Goal: Task Accomplishment & Management: Complete application form

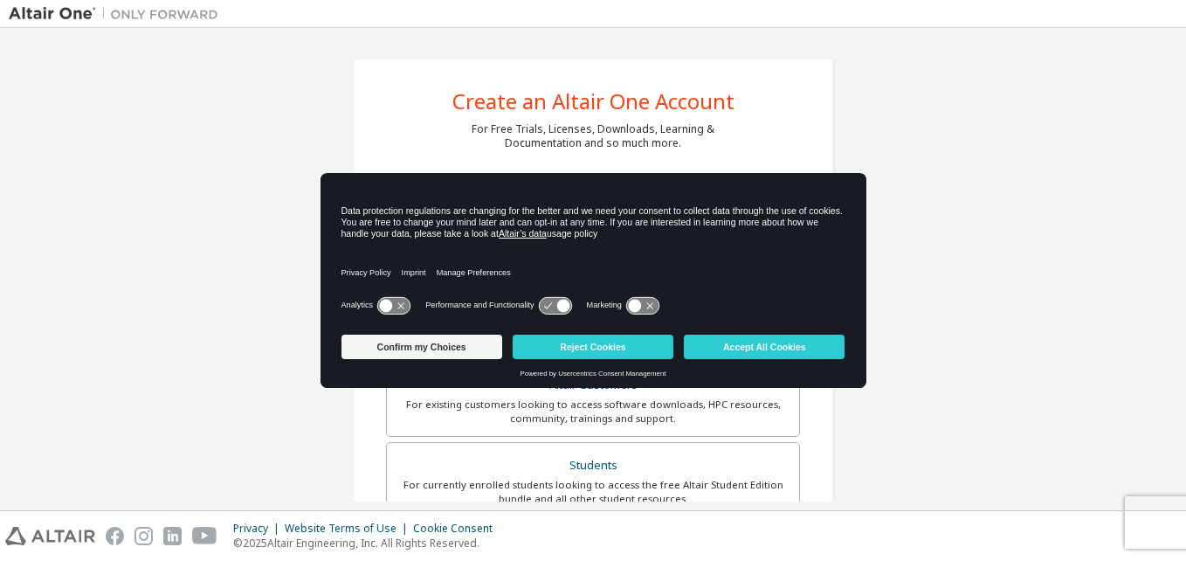
click at [390, 306] on icon at bounding box center [386, 305] width 13 height 13
click at [550, 304] on icon at bounding box center [555, 305] width 32 height 17
click at [564, 310] on icon at bounding box center [562, 305] width 13 height 13
click at [638, 307] on icon at bounding box center [634, 305] width 13 height 13
click at [638, 307] on icon at bounding box center [642, 305] width 32 height 17
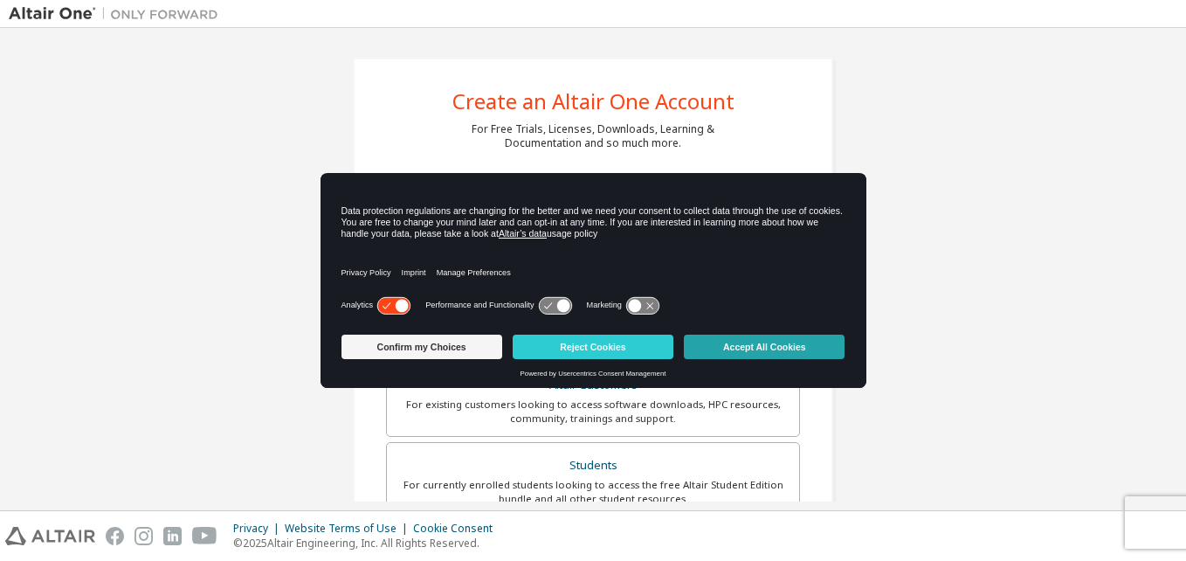
click at [782, 341] on button "Accept All Cookies" at bounding box center [764, 346] width 161 height 24
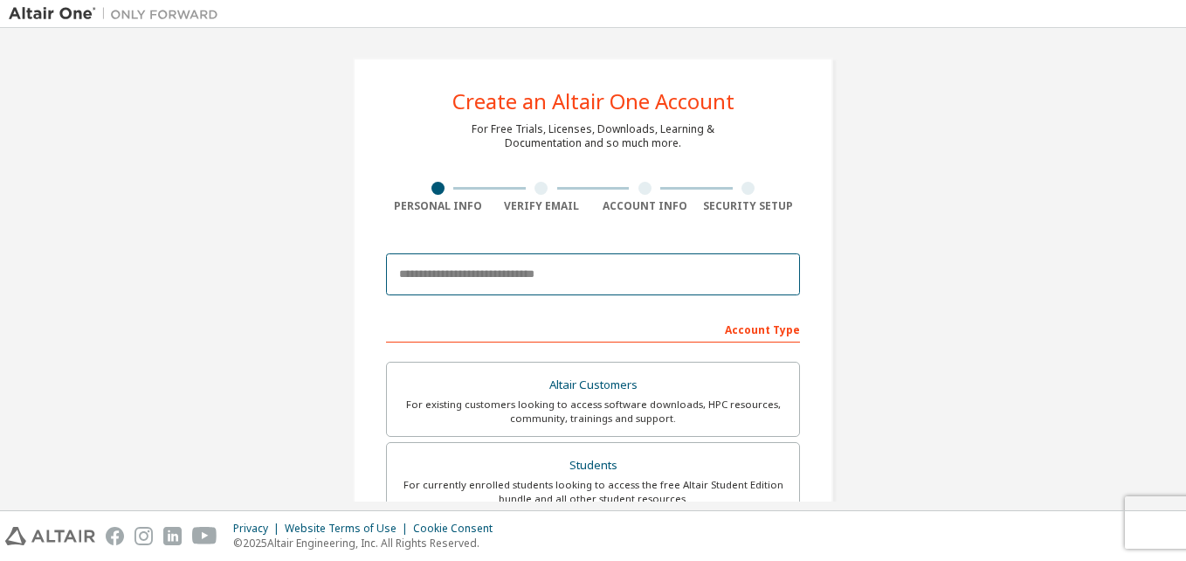
click at [534, 269] on input "email" at bounding box center [593, 274] width 414 height 42
click at [520, 273] on input "email" at bounding box center [593, 274] width 414 height 42
type input "*"
type input "***"
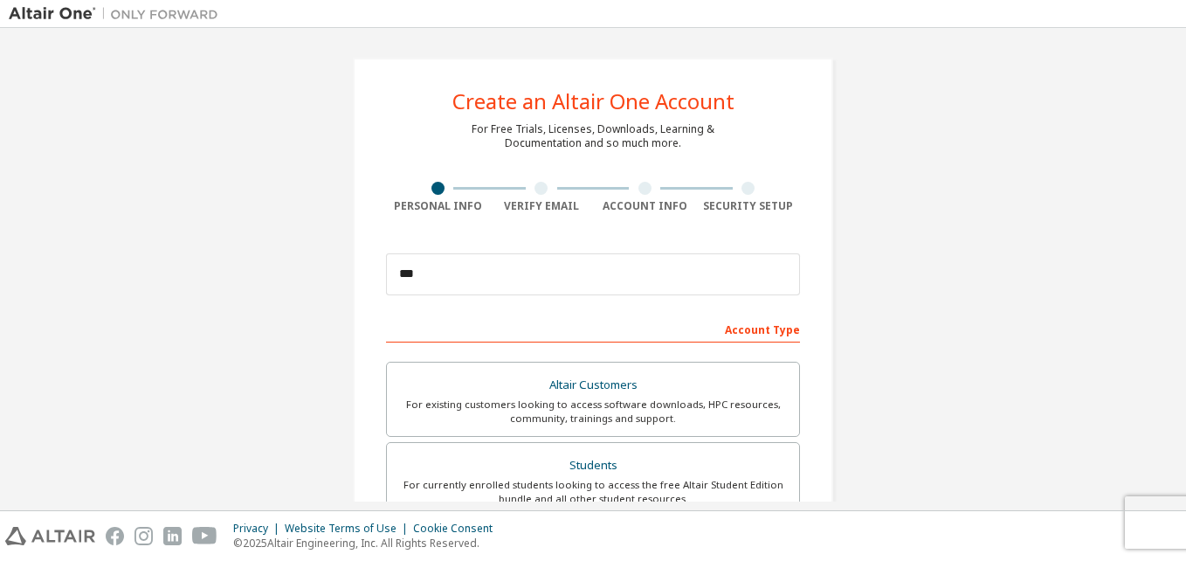
scroll to position [460, 0]
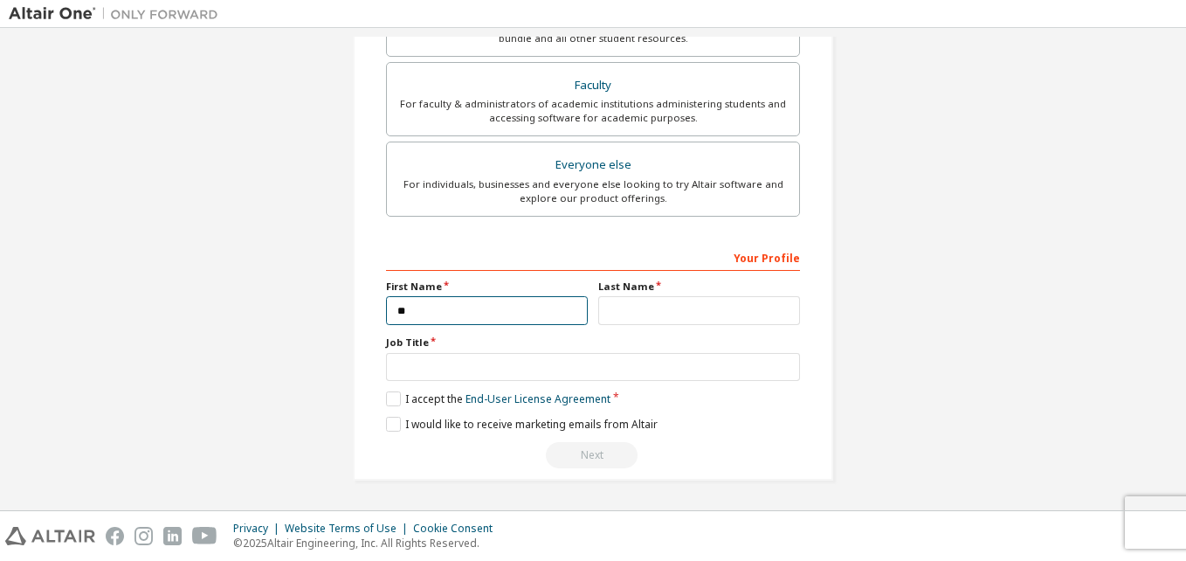
type input "*"
type input "****"
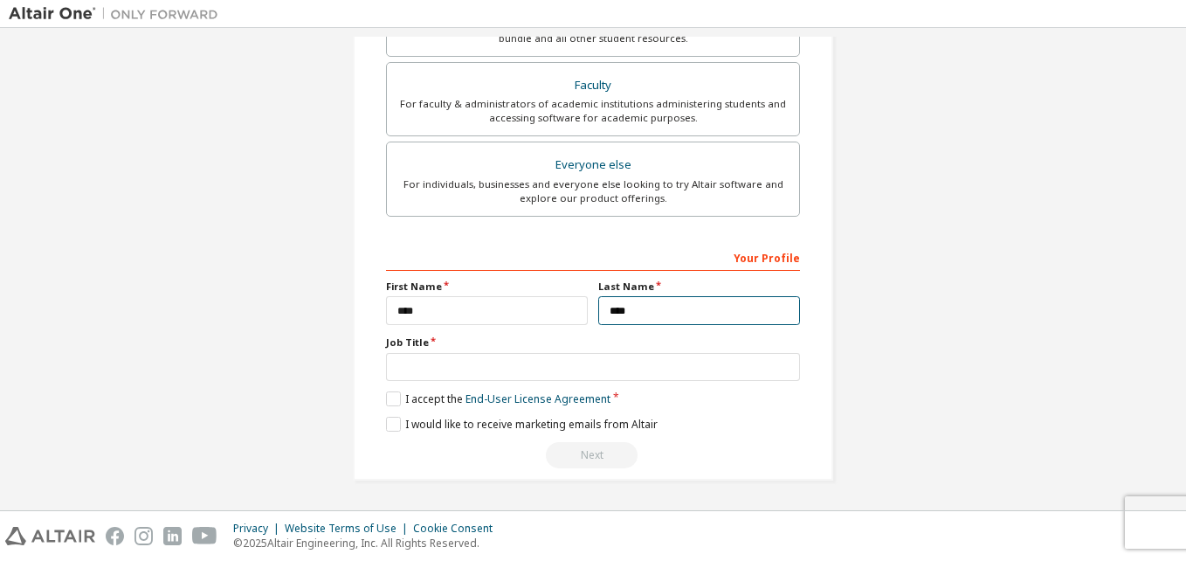
type input "****"
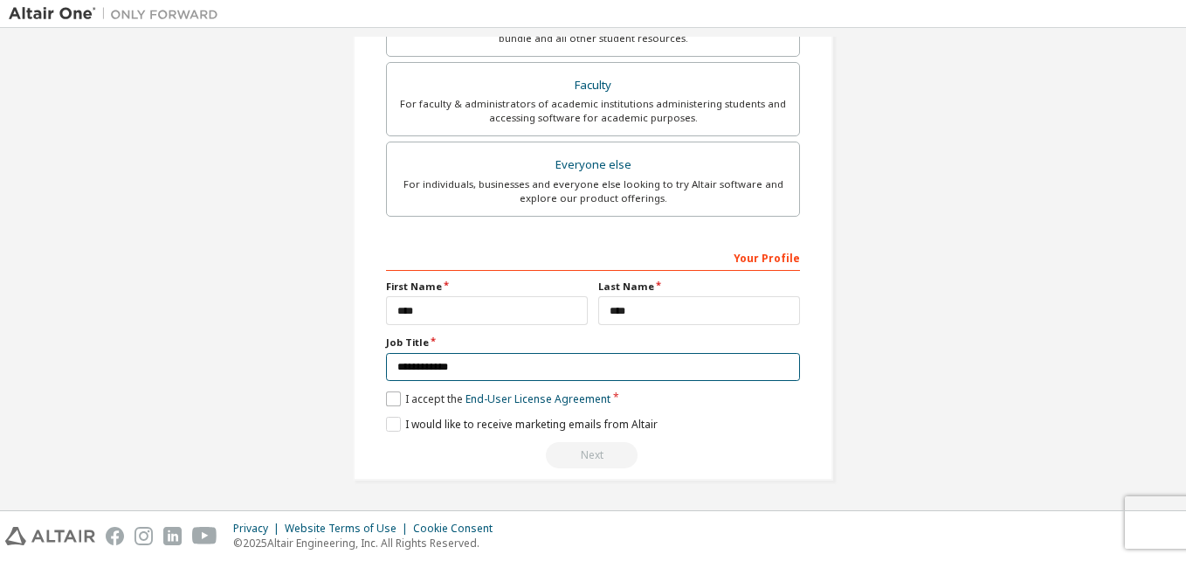
type input "**********"
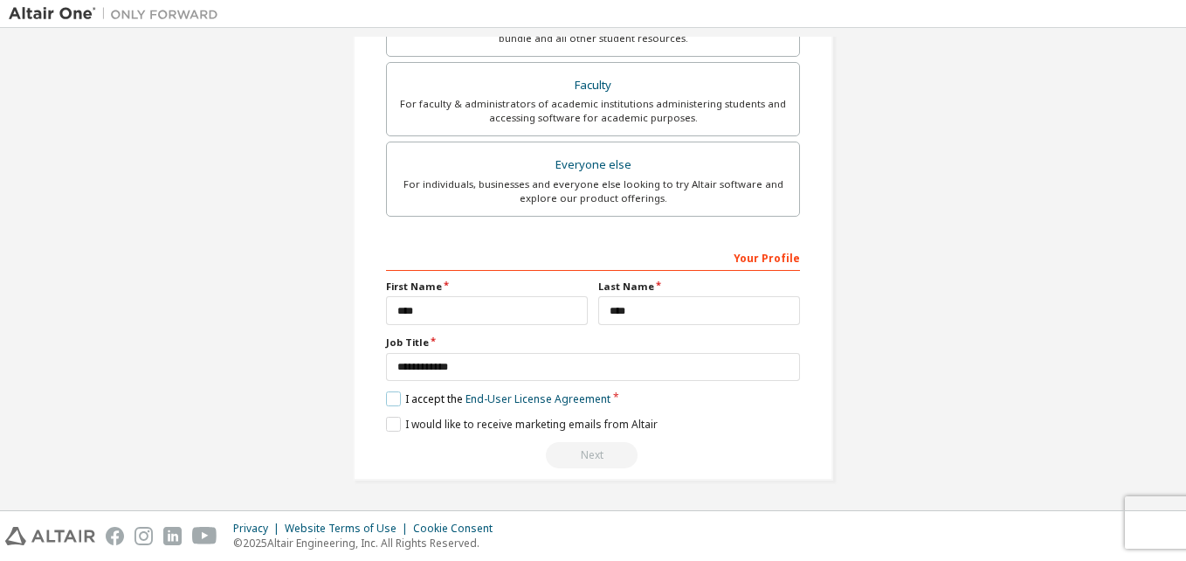
click at [414, 395] on label "I accept the End-User License Agreement" at bounding box center [498, 398] width 224 height 15
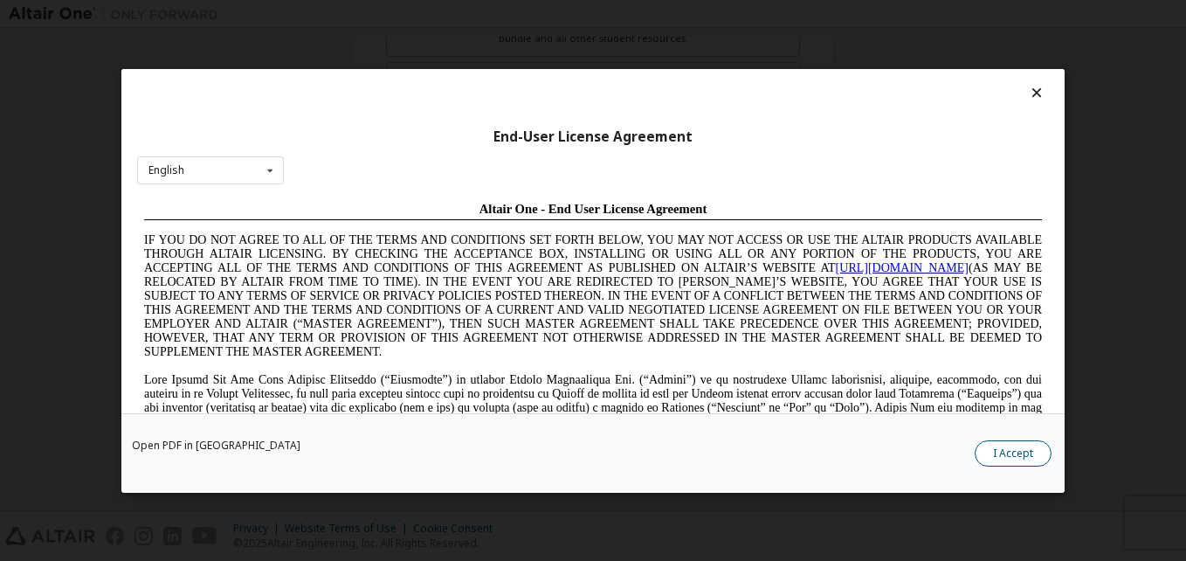
scroll to position [0, 0]
click at [1012, 450] on button "I Accept" at bounding box center [1013, 452] width 77 height 26
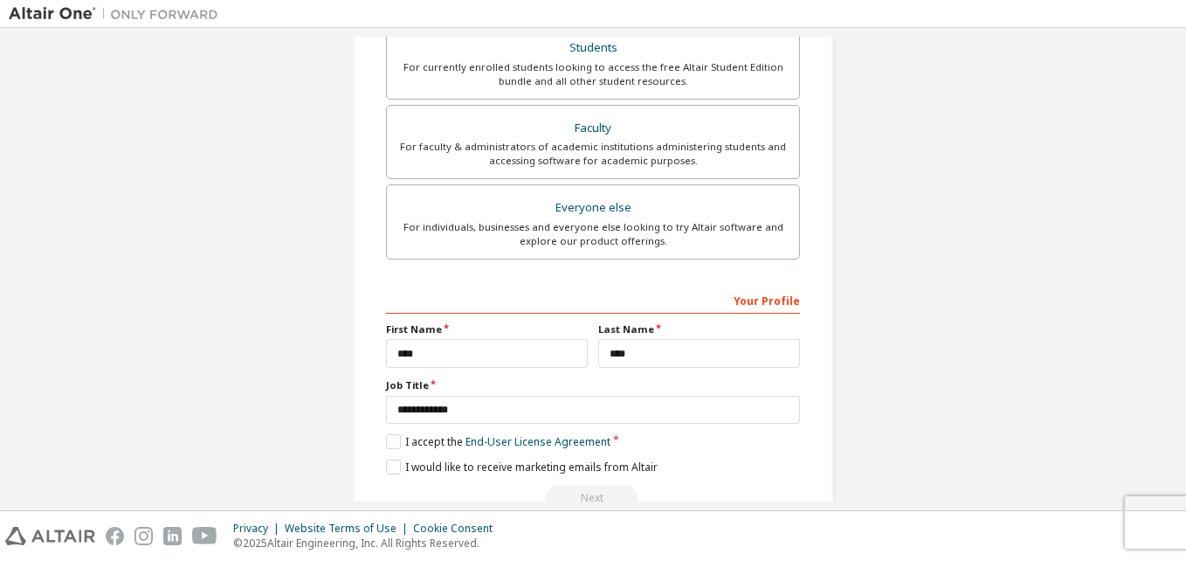
scroll to position [395, 0]
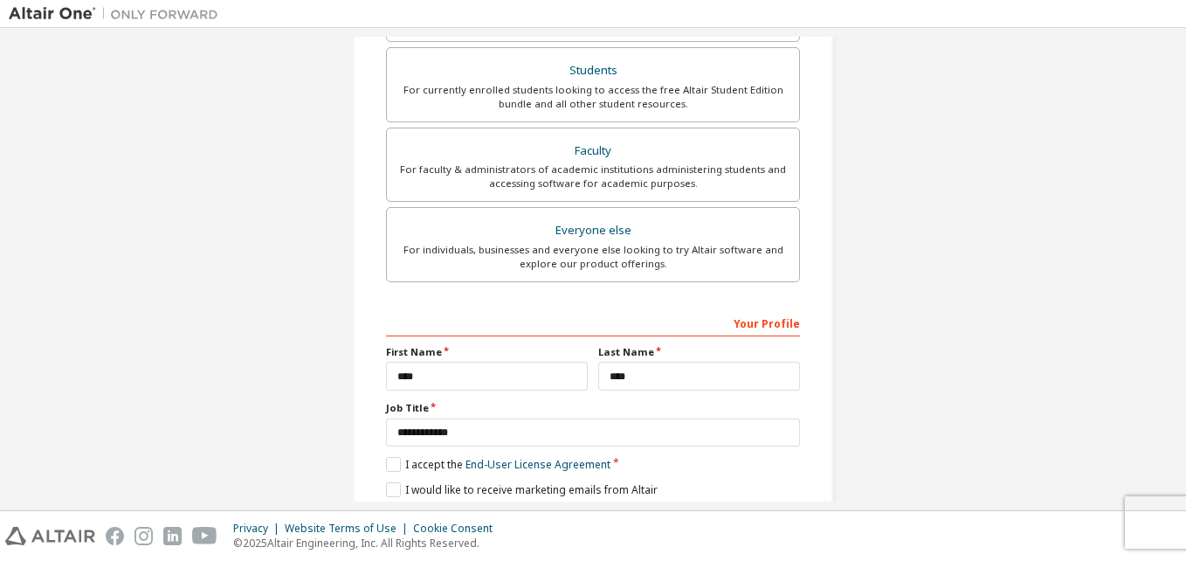
click at [614, 317] on div "Your Profile" at bounding box center [593, 322] width 414 height 28
drag, startPoint x: 694, startPoint y: 320, endPoint x: 762, endPoint y: 325, distance: 68.3
click at [762, 325] on div "Your Profile" at bounding box center [593, 322] width 414 height 28
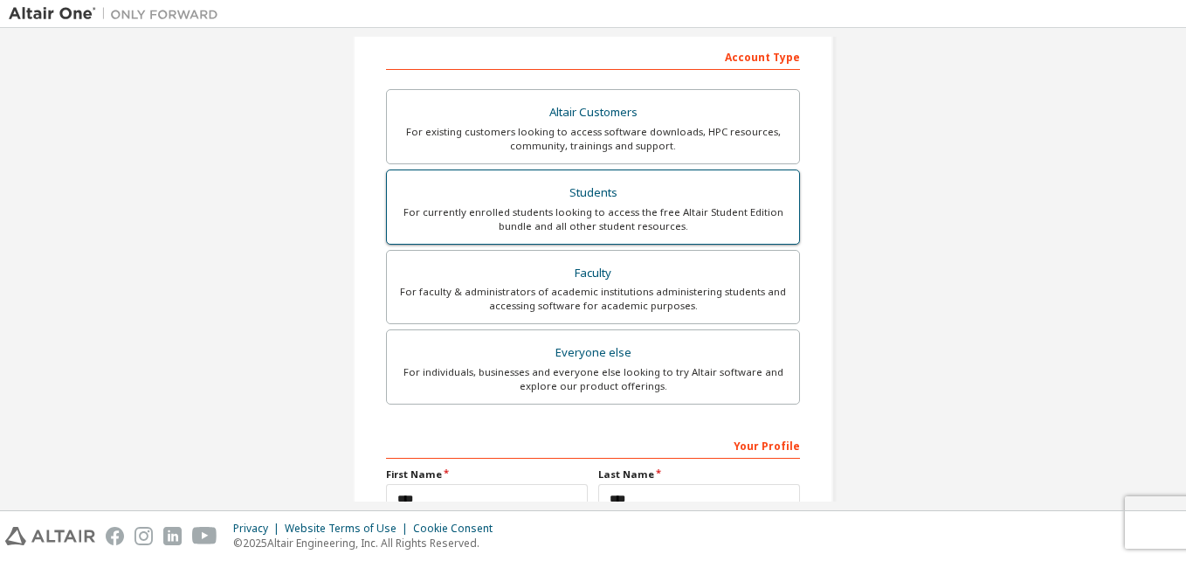
scroll to position [260, 0]
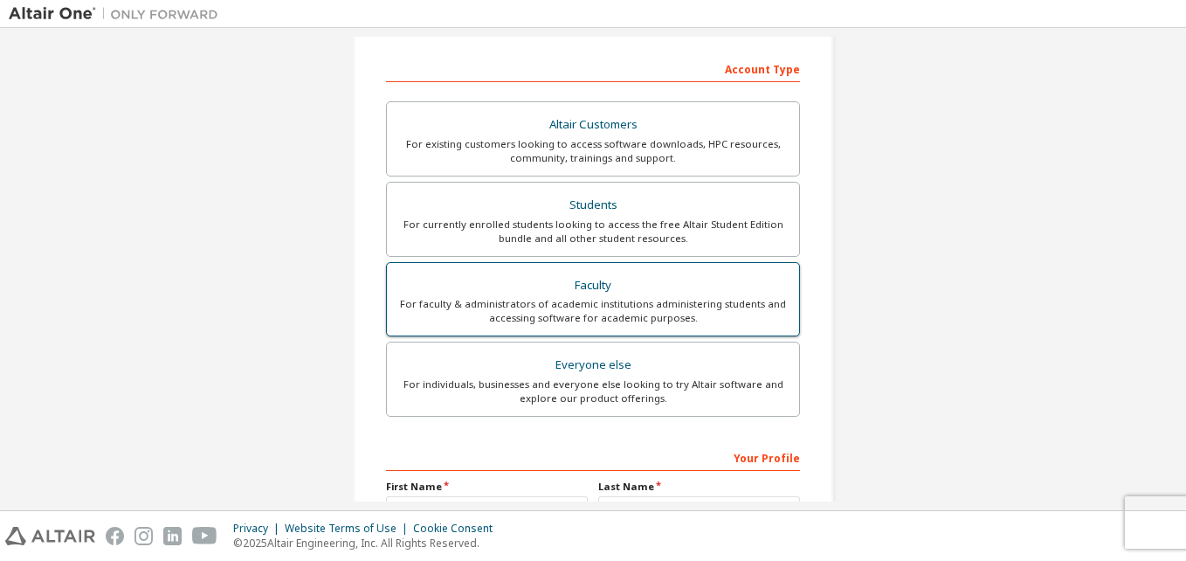
click at [637, 296] on div "Faculty" at bounding box center [592, 285] width 391 height 24
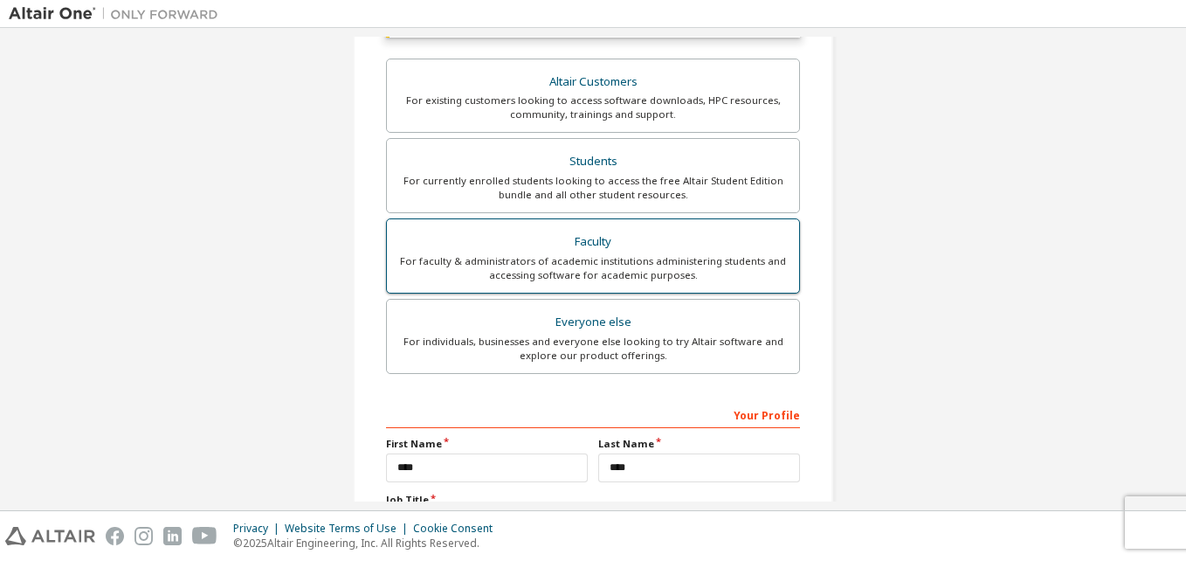
scroll to position [354, 0]
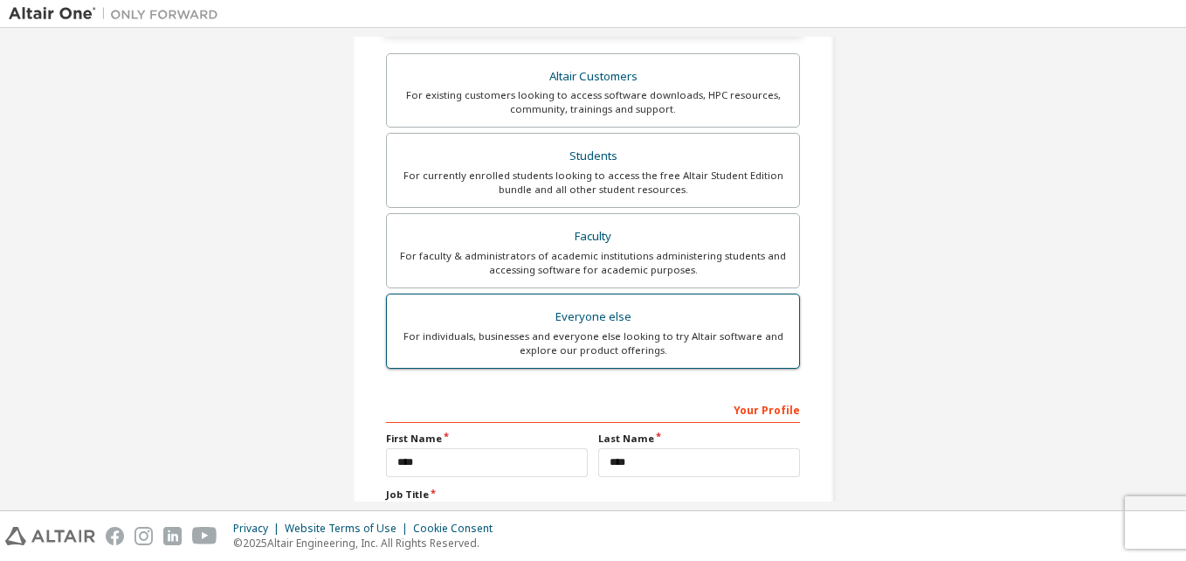
click at [656, 318] on div "Everyone else" at bounding box center [592, 317] width 391 height 24
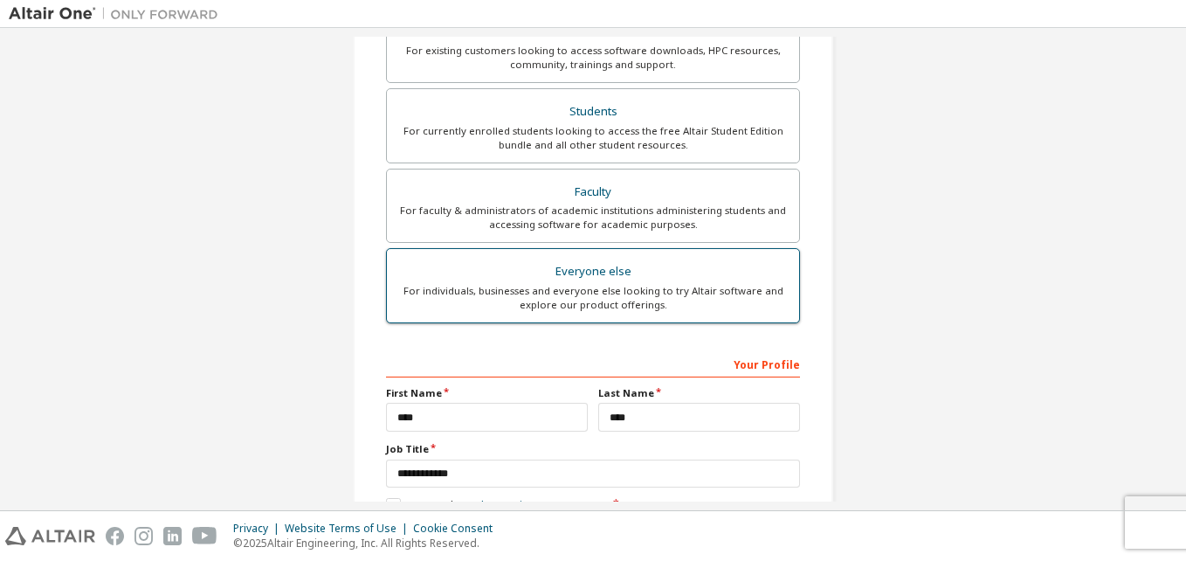
scroll to position [460, 0]
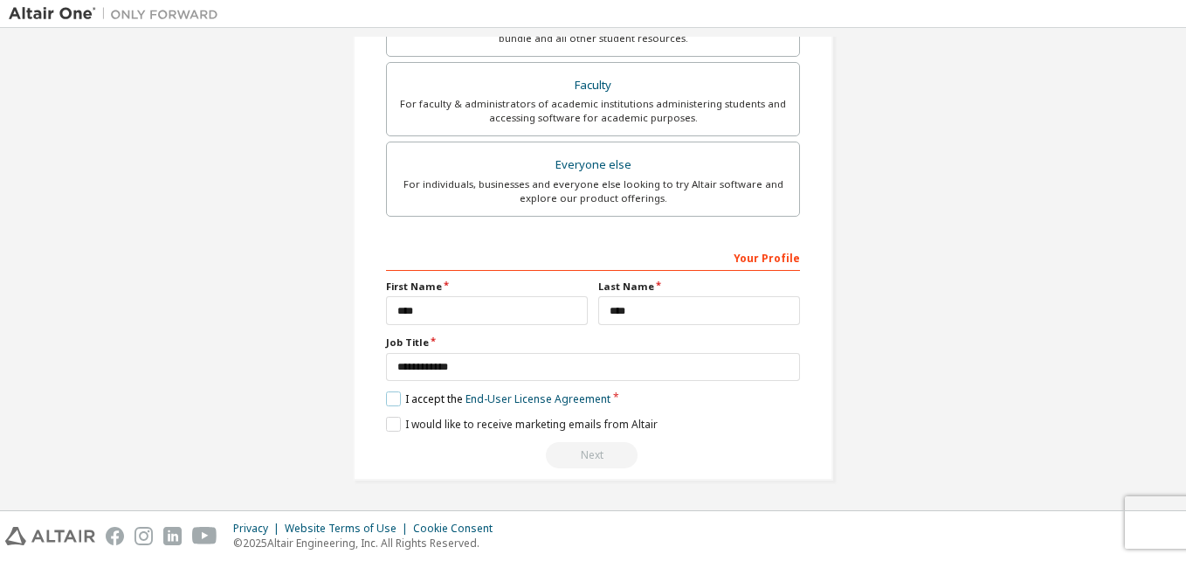
click at [450, 398] on label "I accept the End-User License Agreement" at bounding box center [498, 398] width 224 height 15
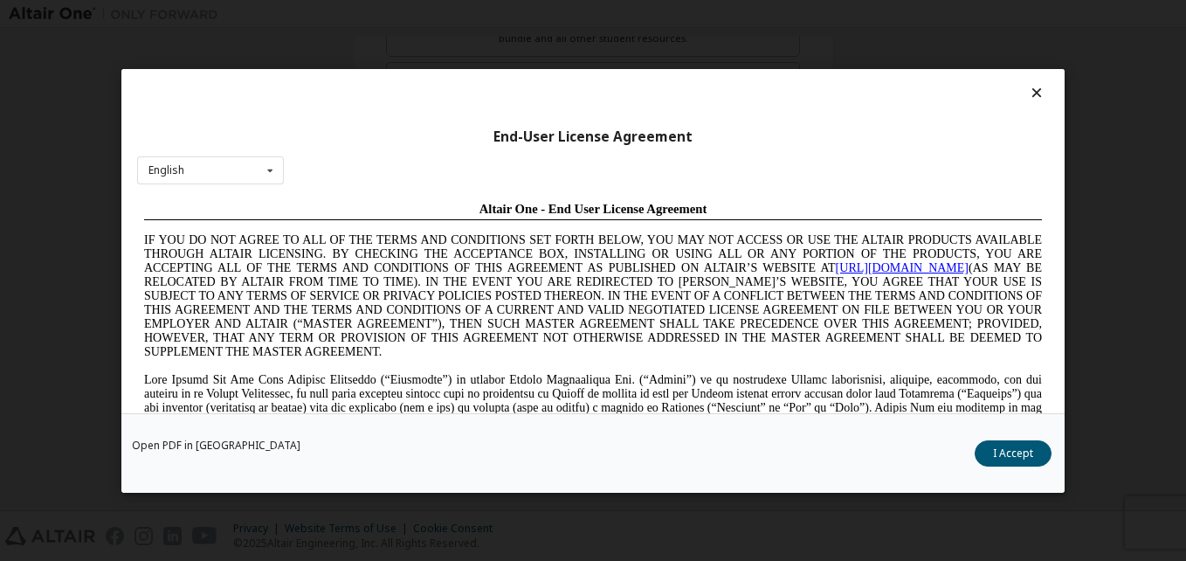
scroll to position [0, 0]
click at [1028, 93] on icon at bounding box center [1037, 93] width 18 height 16
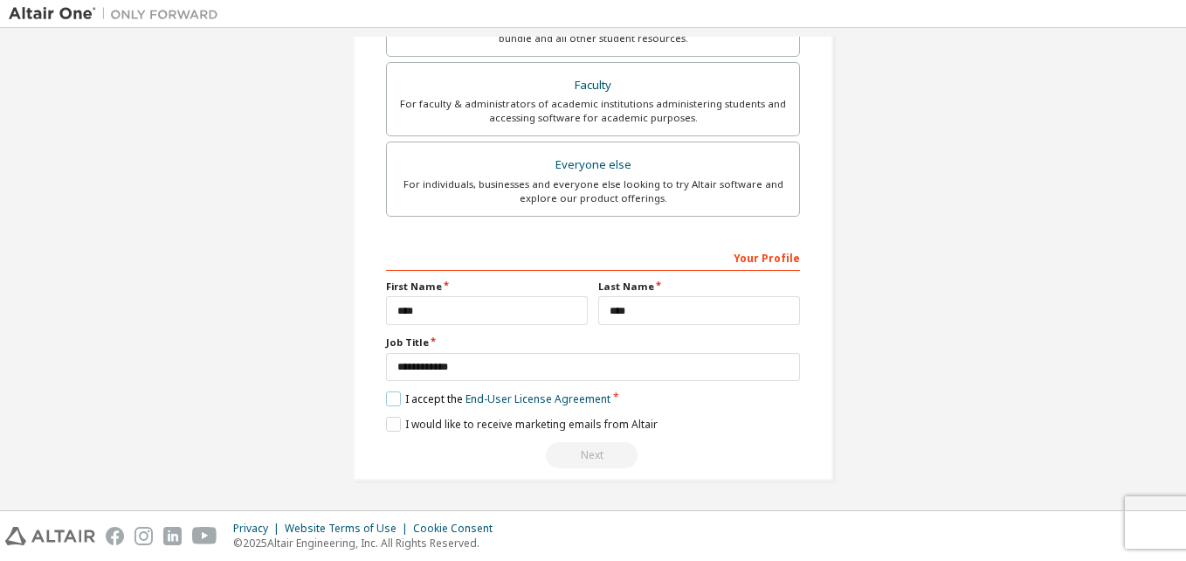
click at [390, 403] on label "I accept the End-User License Agreement" at bounding box center [498, 398] width 224 height 15
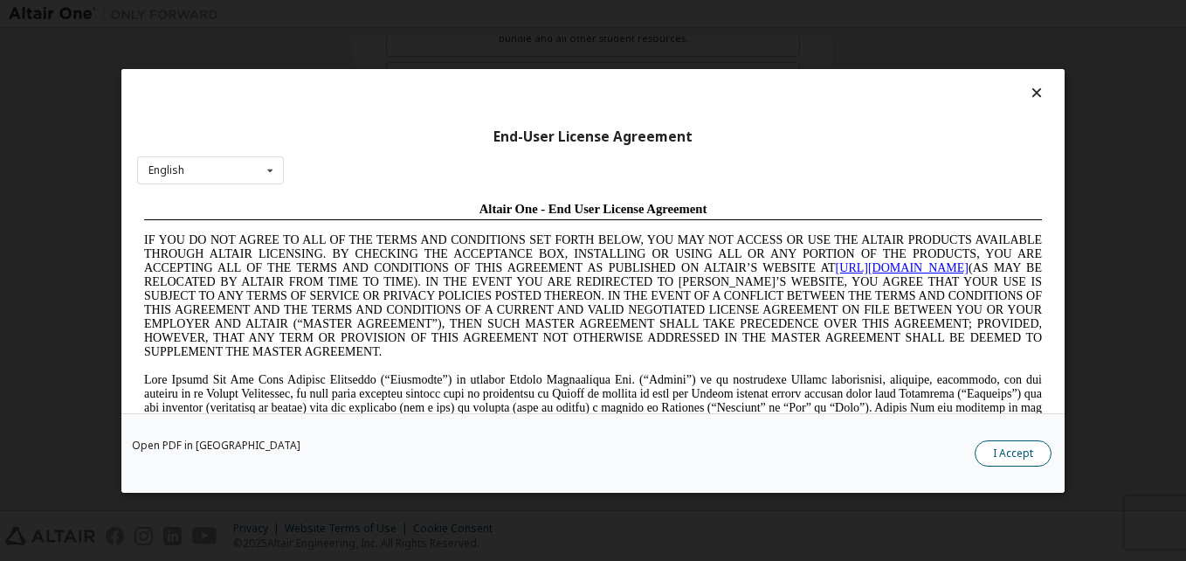
click at [1021, 453] on button "I Accept" at bounding box center [1013, 452] width 77 height 26
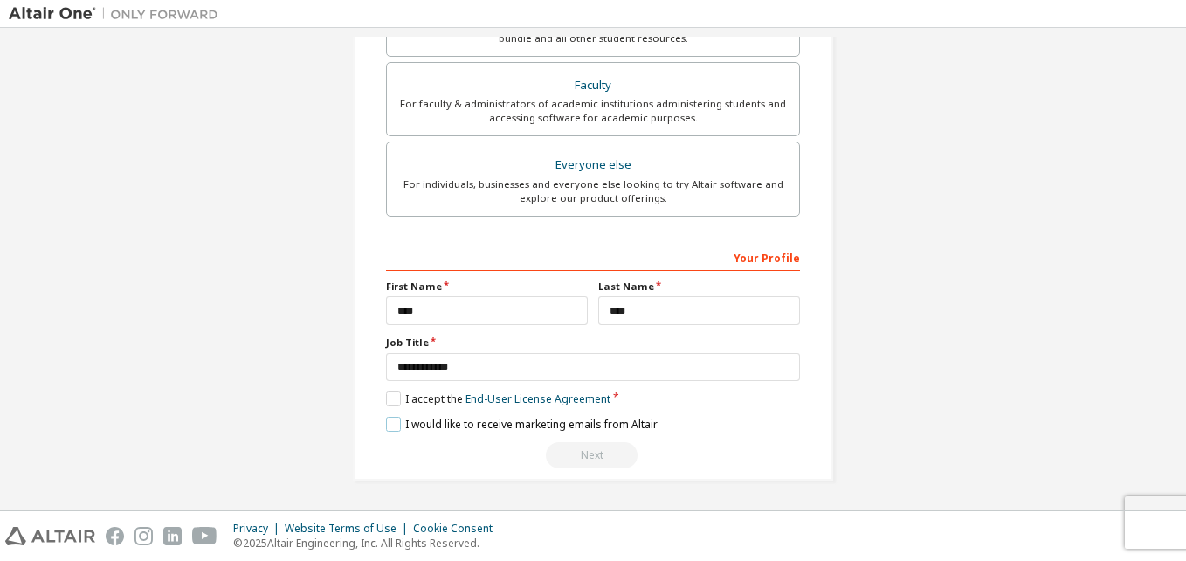
click at [391, 421] on label "I would like to receive marketing emails from Altair" at bounding box center [522, 424] width 272 height 15
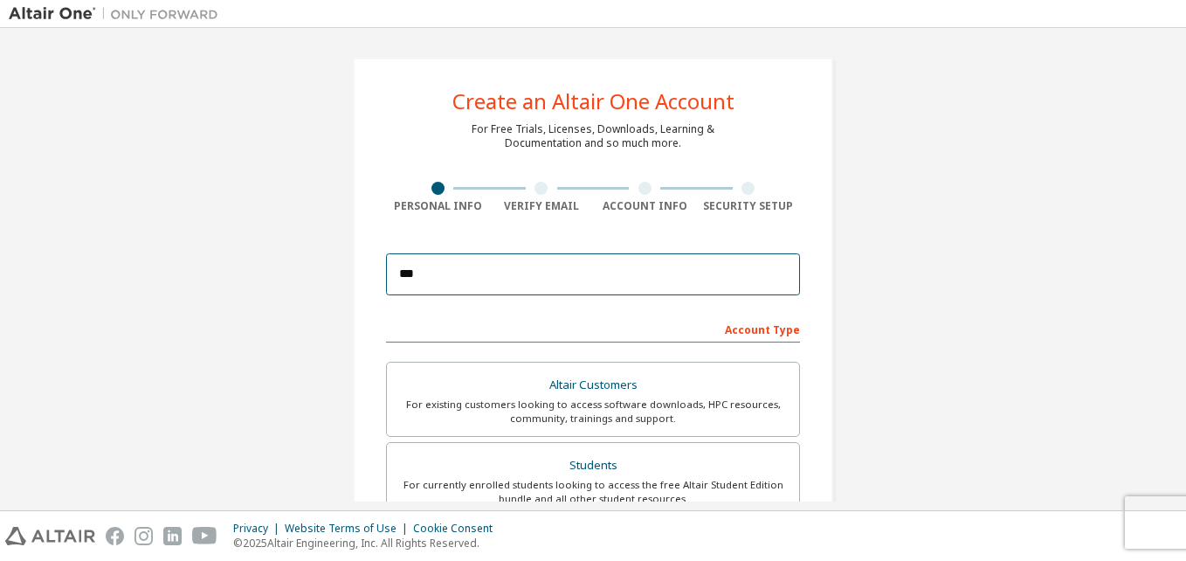
click at [532, 263] on input "***" at bounding box center [593, 274] width 414 height 42
type input "**********"
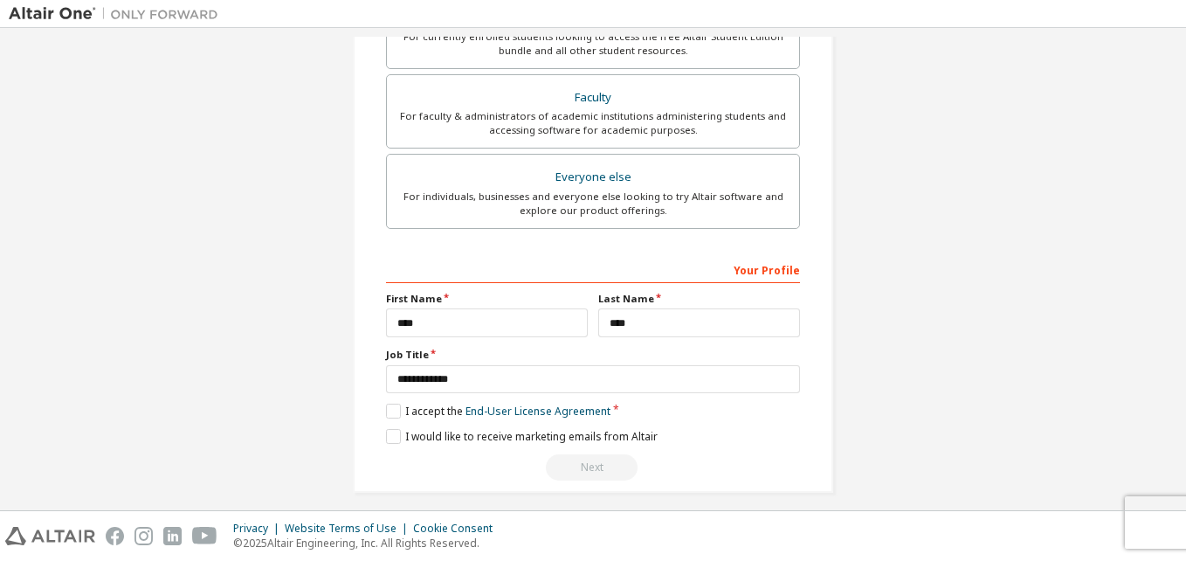
scroll to position [460, 0]
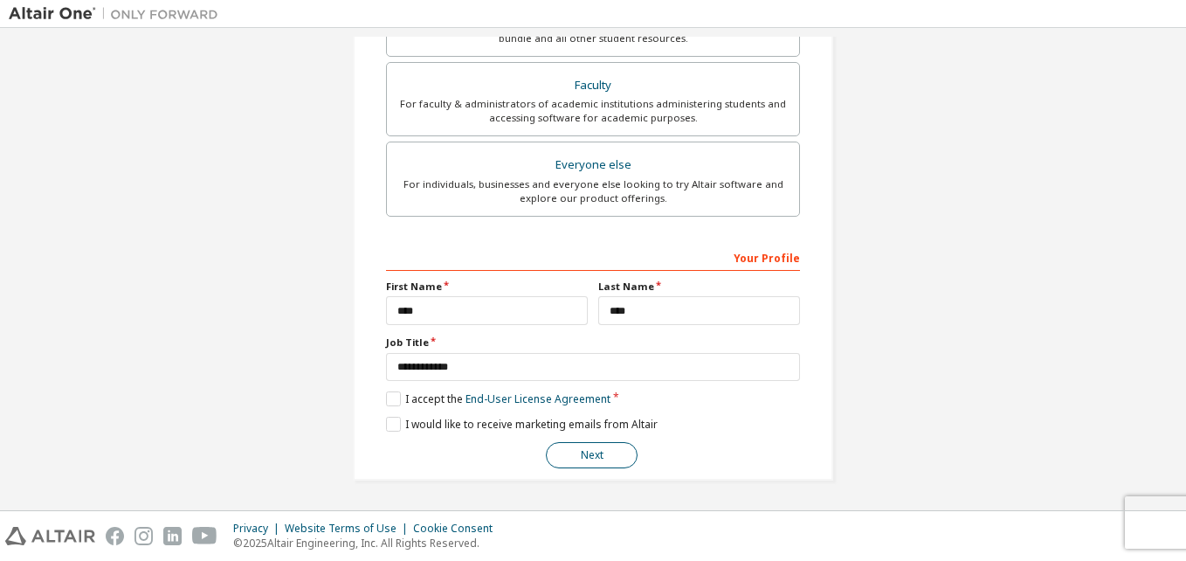
click at [579, 449] on button "Next" at bounding box center [592, 455] width 92 height 26
